Goal: Task Accomplishment & Management: Use online tool/utility

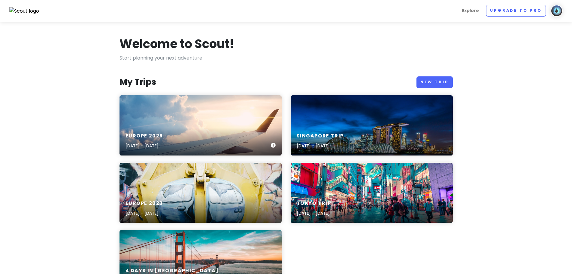
click at [144, 123] on div "Europe [DATE], 2025 - [DATE]" at bounding box center [201, 125] width 162 height 60
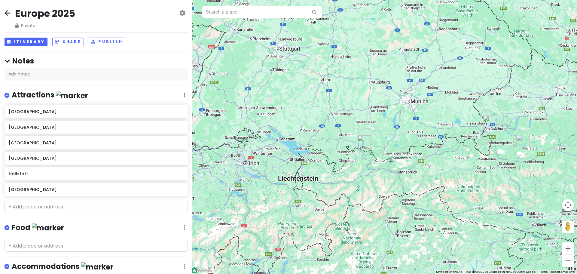
drag, startPoint x: 322, startPoint y: 83, endPoint x: 310, endPoint y: 108, distance: 27.1
click at [310, 108] on div at bounding box center [384, 137] width 385 height 274
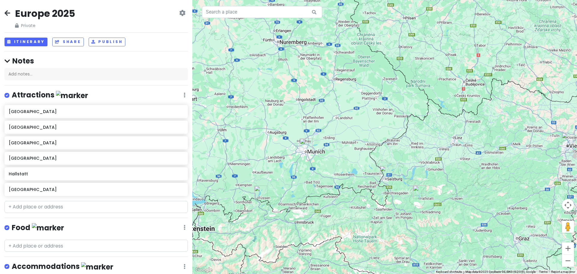
drag, startPoint x: 475, startPoint y: 140, endPoint x: 370, endPoint y: 191, distance: 116.1
click at [370, 191] on div at bounding box center [384, 137] width 385 height 274
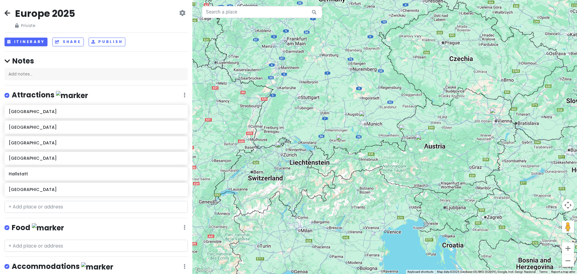
drag, startPoint x: 408, startPoint y: 189, endPoint x: 434, endPoint y: 138, distance: 56.7
click at [433, 141] on div at bounding box center [384, 137] width 385 height 274
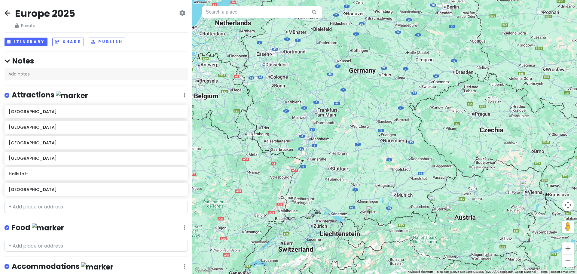
drag, startPoint x: 304, startPoint y: 108, endPoint x: 342, endPoint y: 163, distance: 66.9
click at [344, 164] on div at bounding box center [384, 137] width 385 height 274
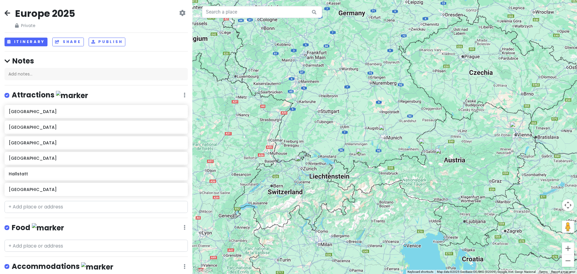
drag, startPoint x: 369, startPoint y: 188, endPoint x: 372, endPoint y: 139, distance: 48.8
click at [372, 140] on div at bounding box center [384, 137] width 385 height 274
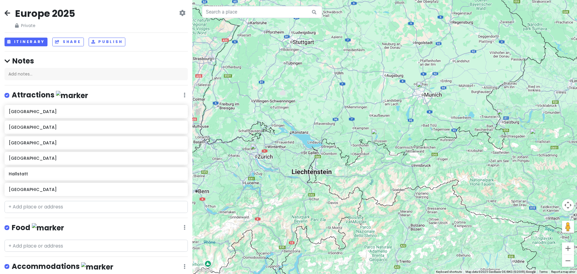
drag, startPoint x: 326, startPoint y: 152, endPoint x: 344, endPoint y: 139, distance: 22.1
click at [344, 139] on div at bounding box center [384, 137] width 385 height 274
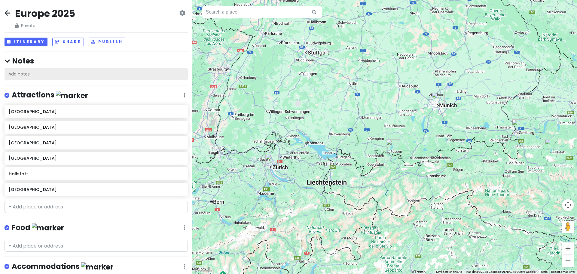
click at [74, 79] on div "Add notes..." at bounding box center [96, 74] width 183 height 13
click at [109, 225] on div "Europe 2025 Private Change Dates Make a Copy Delete Trip Go Pro ⚡️ Give Feedbac…" at bounding box center [96, 137] width 192 height 274
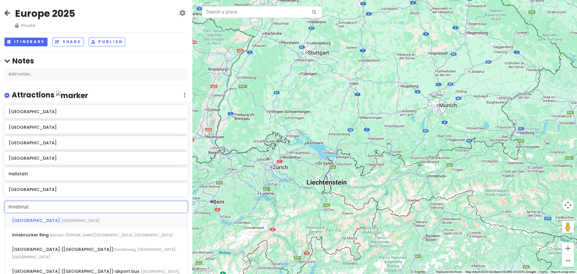
type input "[GEOGRAPHIC_DATA]"
click at [52, 224] on div "[GEOGRAPHIC_DATA] [GEOGRAPHIC_DATA]" at bounding box center [96, 220] width 183 height 14
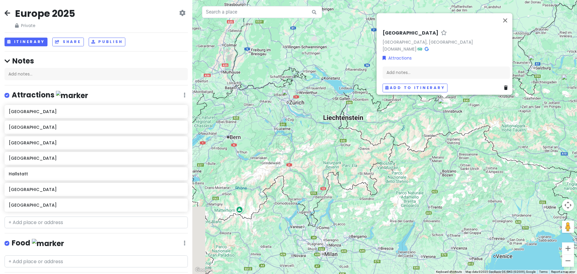
drag, startPoint x: 439, startPoint y: 204, endPoint x: 454, endPoint y: 139, distance: 66.7
click at [454, 139] on div "[GEOGRAPHIC_DATA] [GEOGRAPHIC_DATA], [GEOGRAPHIC_DATA] [DOMAIN_NAME] · Attracti…" at bounding box center [384, 137] width 385 height 274
drag, startPoint x: 463, startPoint y: 133, endPoint x: 460, endPoint y: 137, distance: 5.4
click at [460, 137] on div "[GEOGRAPHIC_DATA] [GEOGRAPHIC_DATA], [GEOGRAPHIC_DATA] [DOMAIN_NAME] · Attracti…" at bounding box center [384, 137] width 385 height 274
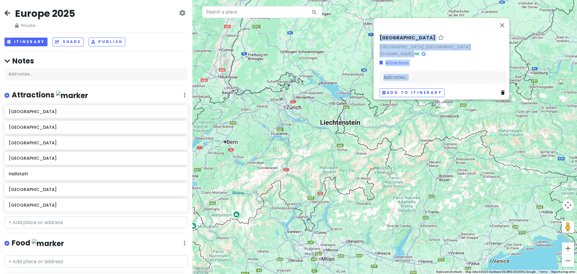
drag, startPoint x: 315, startPoint y: 6, endPoint x: 317, endPoint y: 27, distance: 21.2
click at [317, 27] on div "[GEOGRAPHIC_DATA] [GEOGRAPHIC_DATA], [GEOGRAPHIC_DATA] [DOMAIN_NAME] · Attracti…" at bounding box center [384, 137] width 385 height 274
click at [327, 33] on div "[GEOGRAPHIC_DATA] [GEOGRAPHIC_DATA], [GEOGRAPHIC_DATA] [DOMAIN_NAME] · Attracti…" at bounding box center [384, 137] width 385 height 274
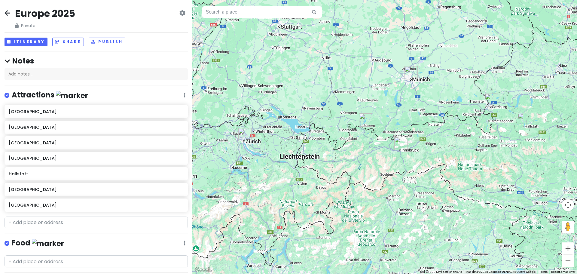
drag, startPoint x: 470, startPoint y: 79, endPoint x: 429, endPoint y: 114, distance: 53.3
click at [429, 114] on div at bounding box center [384, 137] width 385 height 274
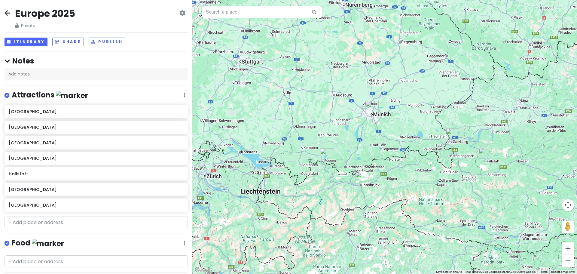
drag, startPoint x: 388, startPoint y: 68, endPoint x: 315, endPoint y: 121, distance: 90.4
click at [315, 121] on div at bounding box center [384, 137] width 385 height 274
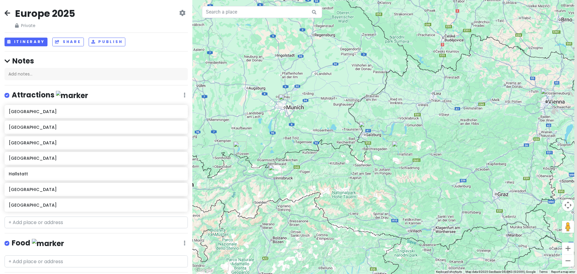
drag, startPoint x: 427, startPoint y: 191, endPoint x: 321, endPoint y: 177, distance: 107.6
click at [340, 184] on div at bounding box center [384, 137] width 385 height 274
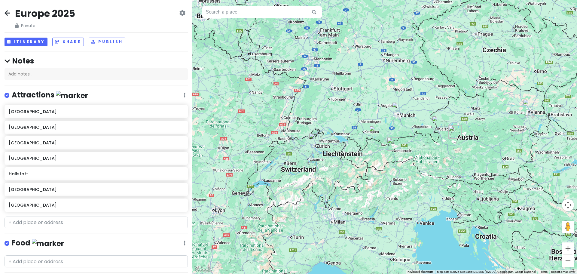
drag, startPoint x: 511, startPoint y: 113, endPoint x: 502, endPoint y: 122, distance: 13.2
click at [502, 122] on div at bounding box center [384, 137] width 385 height 274
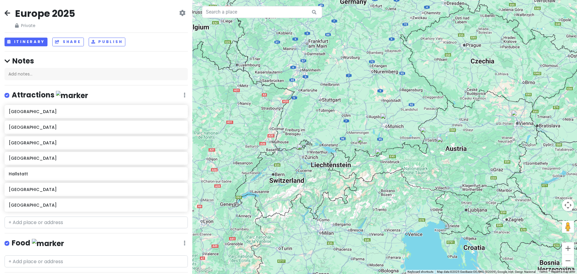
drag, startPoint x: 492, startPoint y: 168, endPoint x: 474, endPoint y: 181, distance: 22.8
click at [477, 181] on div at bounding box center [384, 137] width 385 height 274
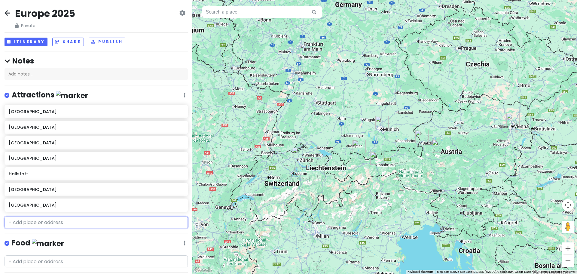
click at [35, 225] on input "text" at bounding box center [96, 222] width 183 height 12
click at [27, 218] on input "nymphe" at bounding box center [96, 222] width 183 height 12
click at [29, 218] on input "nymphe" at bounding box center [96, 222] width 183 height 12
type input "nymphen"
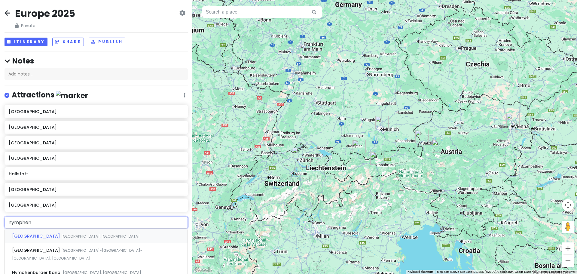
click at [47, 234] on span "[GEOGRAPHIC_DATA]" at bounding box center [36, 236] width 49 height 6
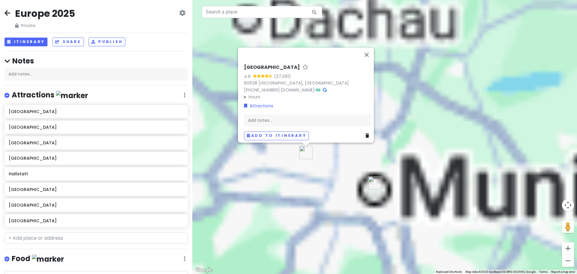
drag, startPoint x: 251, startPoint y: 174, endPoint x: 299, endPoint y: 178, distance: 47.3
click at [299, 178] on div "[GEOGRAPHIC_DATA] 4.6 (37,061) [GEOGRAPHIC_DATA] [PHONE_NUMBER] · [DOMAIN_NAME]…" at bounding box center [384, 137] width 385 height 274
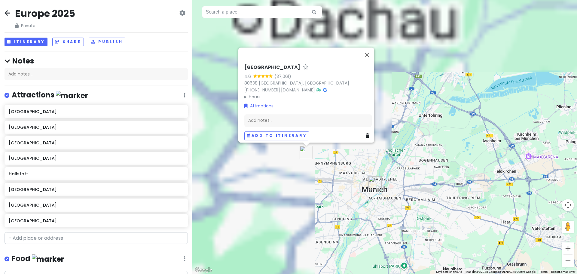
drag, startPoint x: 257, startPoint y: 66, endPoint x: 305, endPoint y: 47, distance: 51.5
click at [305, 47] on div at bounding box center [301, 54] width 118 height 14
click at [279, 64] on h6 "[GEOGRAPHIC_DATA]" at bounding box center [272, 67] width 56 height 6
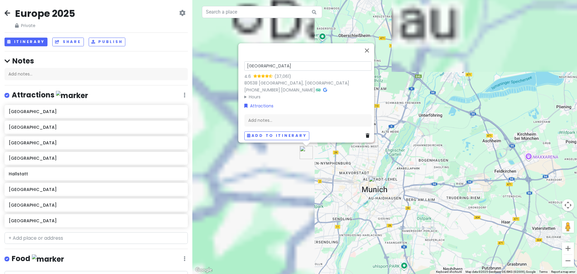
click at [279, 62] on input "[GEOGRAPHIC_DATA]" at bounding box center [307, 65] width 127 height 9
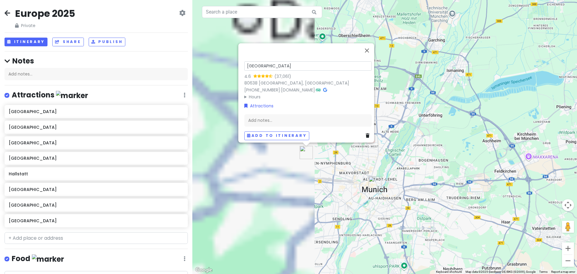
click at [279, 62] on input "[GEOGRAPHIC_DATA]" at bounding box center [307, 65] width 127 height 9
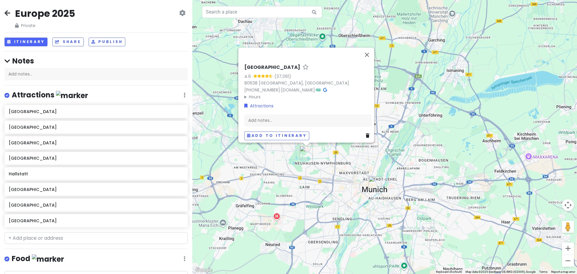
click at [394, 44] on div "[GEOGRAPHIC_DATA] 4.6 (37,061) [GEOGRAPHIC_DATA] [PHONE_NUMBER] · [DOMAIN_NAME]…" at bounding box center [384, 137] width 385 height 274
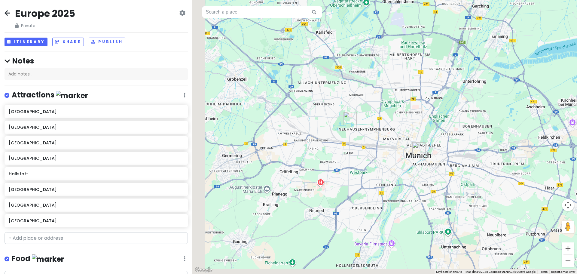
drag, startPoint x: 394, startPoint y: 44, endPoint x: 437, endPoint y: 11, distance: 54.9
click at [437, 11] on div at bounding box center [384, 137] width 385 height 274
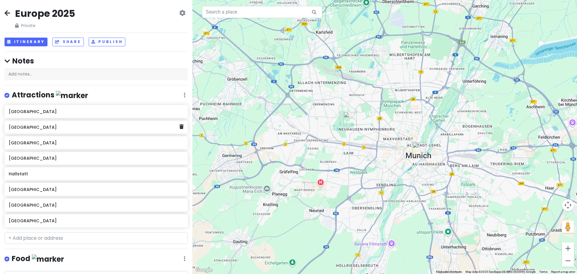
click at [180, 128] on div "[GEOGRAPHIC_DATA]" at bounding box center [96, 126] width 183 height 13
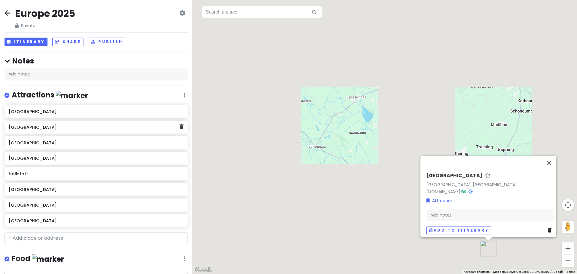
click at [176, 130] on div "[GEOGRAPHIC_DATA]" at bounding box center [96, 126] width 183 height 13
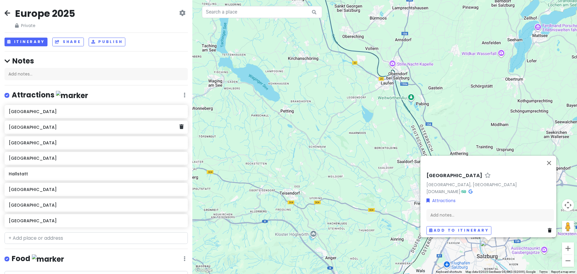
click at [181, 124] on div "[GEOGRAPHIC_DATA]" at bounding box center [96, 126] width 183 height 13
click at [173, 127] on h6 "[GEOGRAPHIC_DATA]" at bounding box center [94, 126] width 170 height 5
click at [179, 127] on icon at bounding box center [181, 126] width 4 height 5
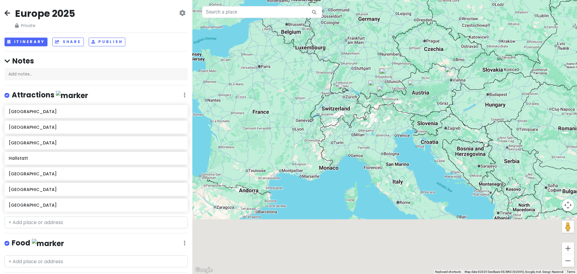
drag, startPoint x: 345, startPoint y: 201, endPoint x: 394, endPoint y: 108, distance: 105.7
click at [394, 108] on div at bounding box center [384, 137] width 385 height 274
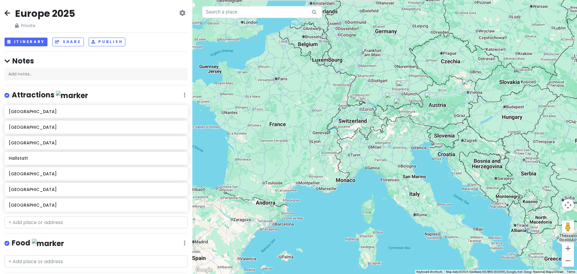
drag, startPoint x: 363, startPoint y: 131, endPoint x: 379, endPoint y: 150, distance: 25.4
click at [379, 150] on div at bounding box center [384, 137] width 385 height 274
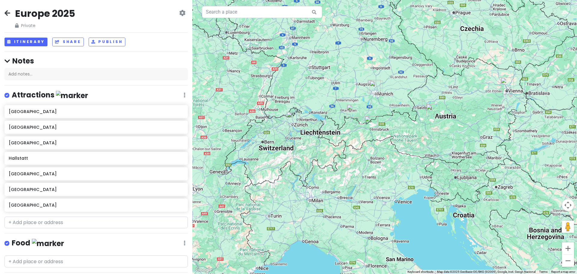
drag, startPoint x: 447, startPoint y: 85, endPoint x: 370, endPoint y: 164, distance: 109.8
click at [370, 163] on div at bounding box center [384, 137] width 385 height 274
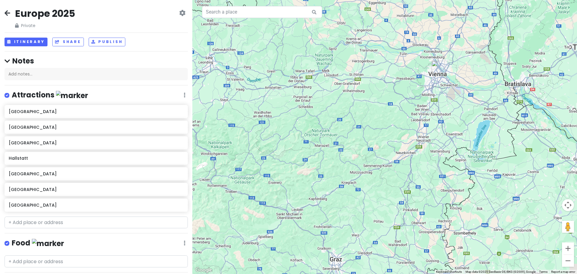
drag, startPoint x: 492, startPoint y: 65, endPoint x: 466, endPoint y: 107, distance: 49.5
click at [466, 107] on div at bounding box center [384, 137] width 385 height 274
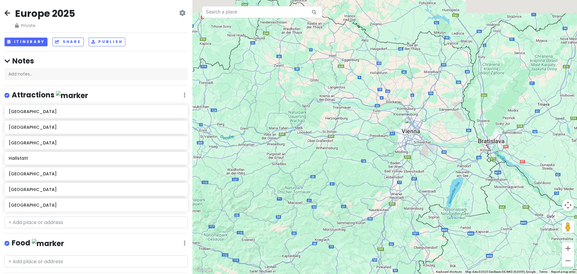
drag, startPoint x: 446, startPoint y: 63, endPoint x: 436, endPoint y: 85, distance: 24.3
click at [436, 85] on div at bounding box center [384, 137] width 385 height 274
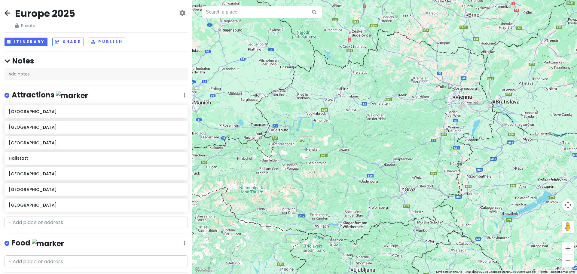
drag, startPoint x: 383, startPoint y: 155, endPoint x: 396, endPoint y: 140, distance: 19.8
click at [396, 141] on div at bounding box center [384, 137] width 385 height 274
